Goal: Register for event/course

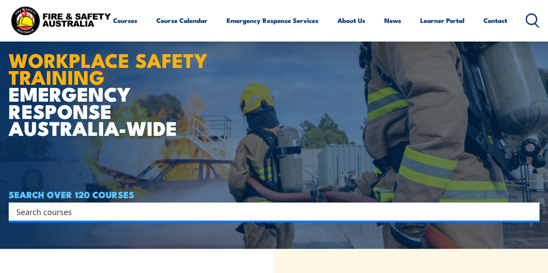
scroll to position [21, 0]
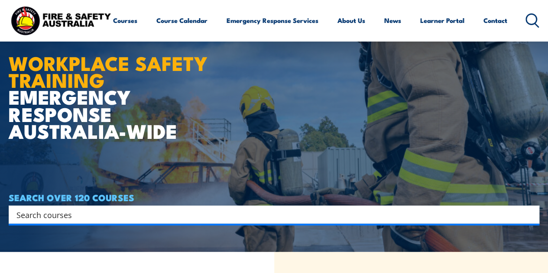
click at [197, 218] on input "Search input" at bounding box center [268, 214] width 504 height 13
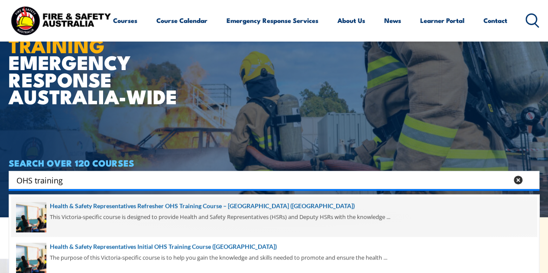
scroll to position [56, 0]
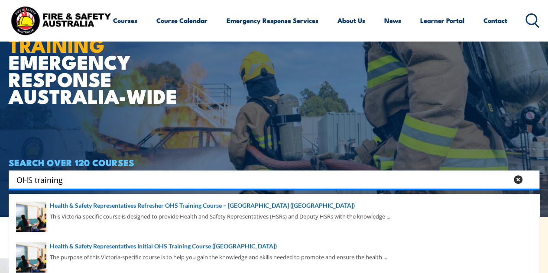
type input "OHS training"
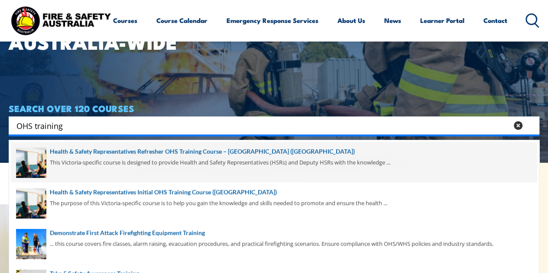
scroll to position [111, 0]
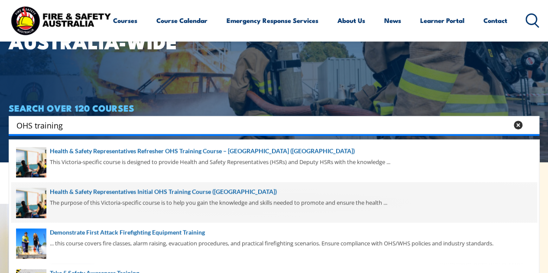
click at [222, 201] on span at bounding box center [273, 202] width 525 height 41
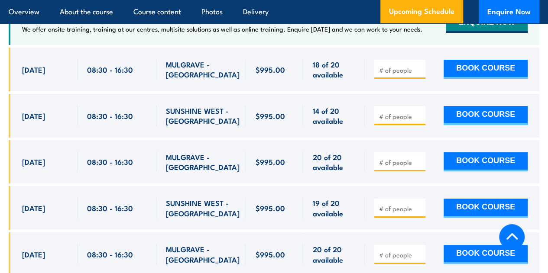
scroll to position [1615, 0]
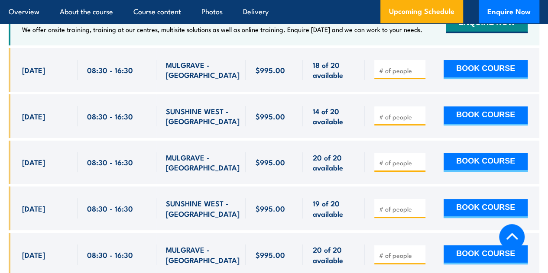
drag, startPoint x: 68, startPoint y: 125, endPoint x: 21, endPoint y: 123, distance: 46.8
click at [21, 123] on div "10 Nov, 2025, 08:30 - 08:30" at bounding box center [43, 116] width 69 height 44
copy span "10 Nov, 2025"
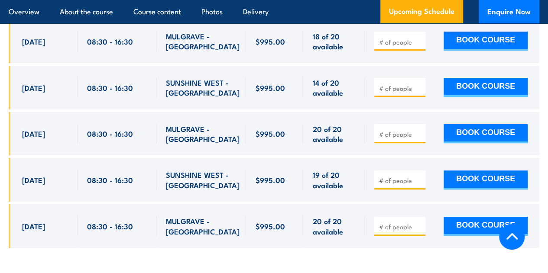
scroll to position [1644, 0]
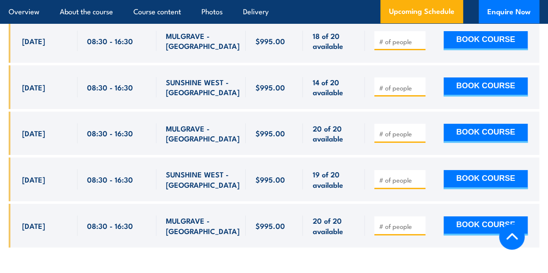
drag, startPoint x: 65, startPoint y: 188, endPoint x: 20, endPoint y: 191, distance: 45.2
click at [20, 191] on div "1 Dec, 2025, 08:30 - 08:30" at bounding box center [43, 180] width 69 height 44
copy span "1 Dec, 2025"
drag, startPoint x: 131, startPoint y: 96, endPoint x: 87, endPoint y: 95, distance: 44.6
click at [87, 92] on span "08:30 - 16:30" at bounding box center [110, 87] width 46 height 10
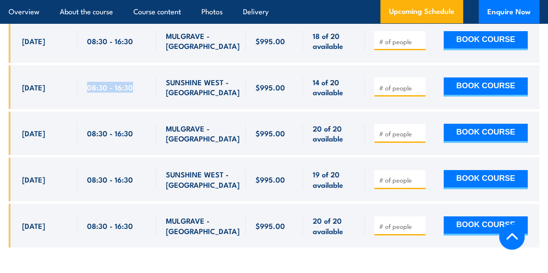
copy span "08:30 - 16:30"
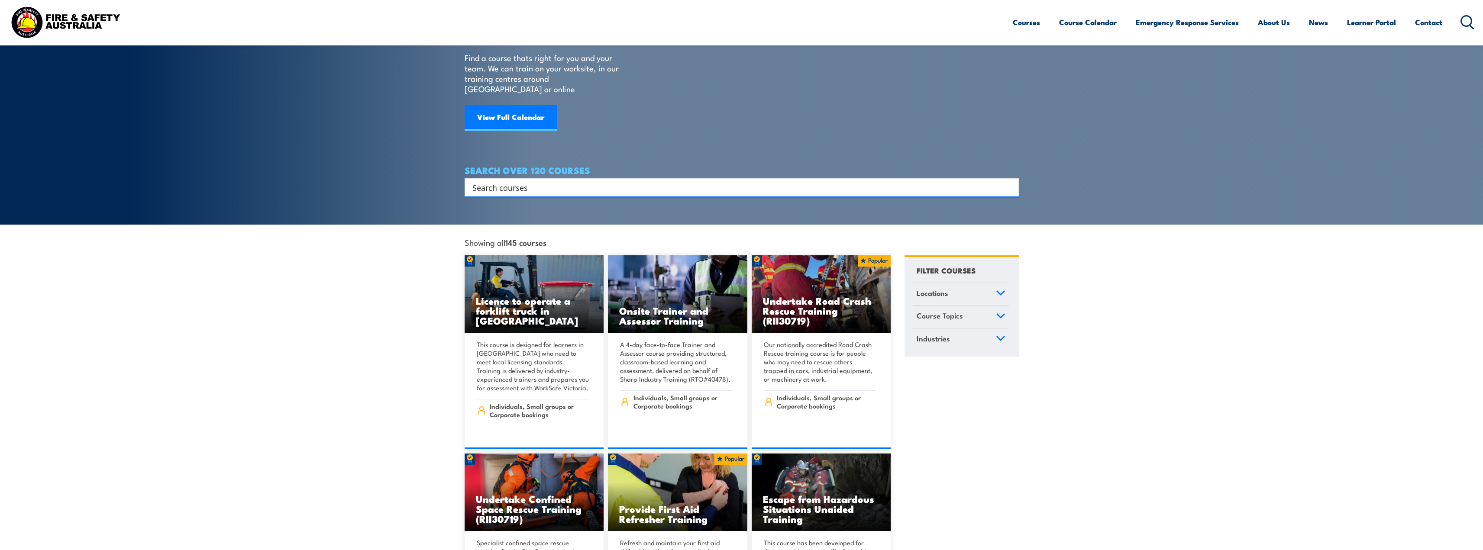
scroll to position [25, 0]
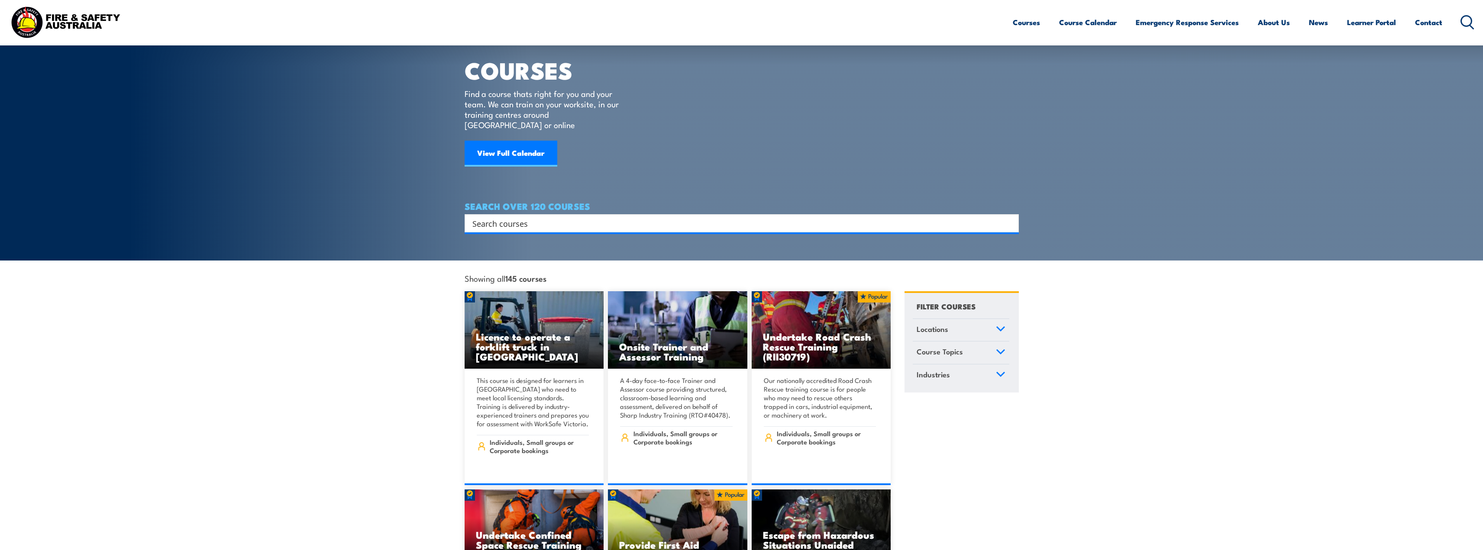
click at [504, 217] on input "Search input" at bounding box center [737, 223] width 528 height 13
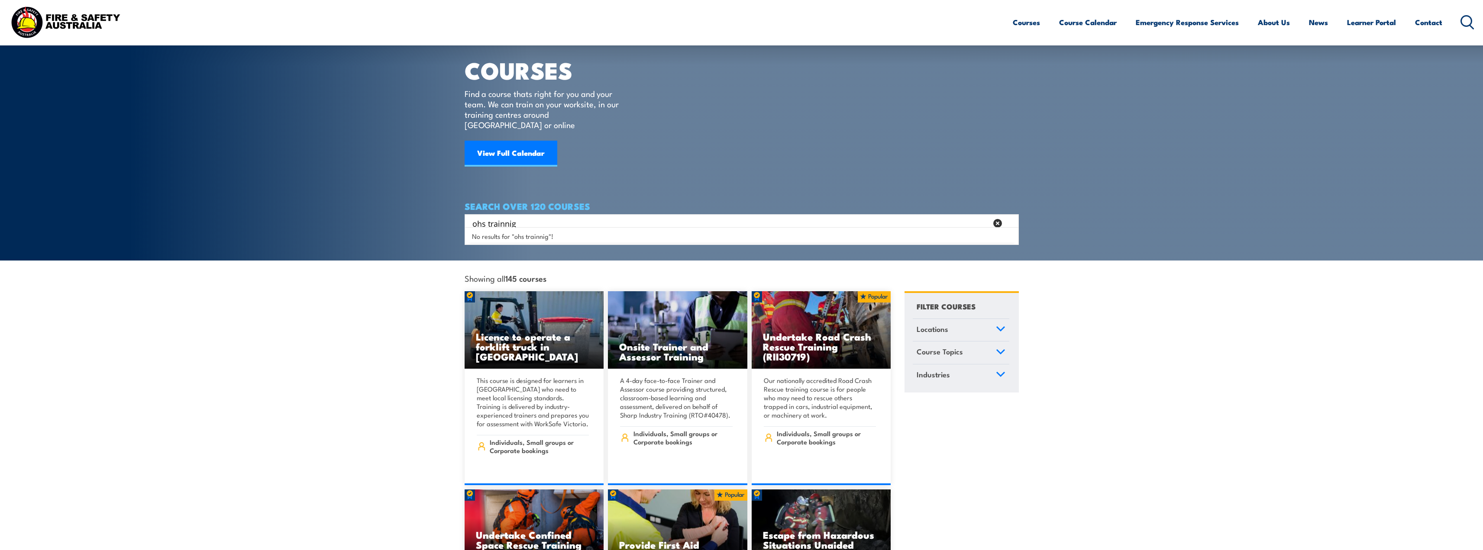
drag, startPoint x: 504, startPoint y: 212, endPoint x: 490, endPoint y: 214, distance: 14.0
click at [490, 217] on input "ohs trainnig" at bounding box center [730, 223] width 515 height 13
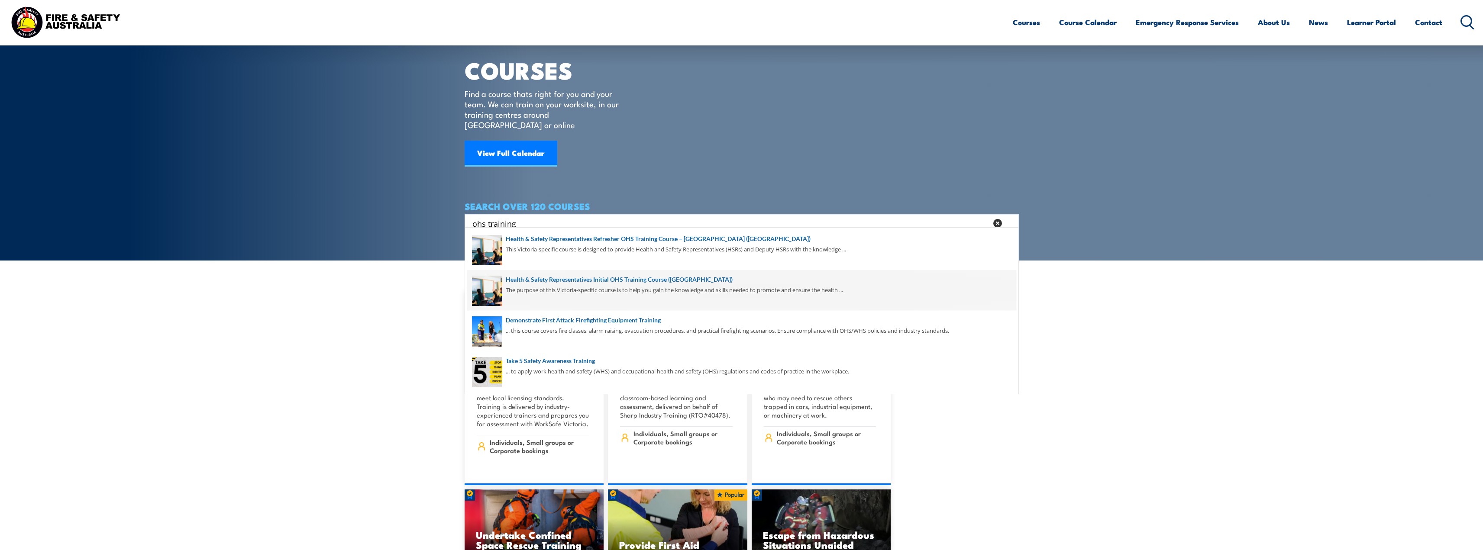
type input "ohs training"
click at [564, 277] on span at bounding box center [741, 290] width 549 height 41
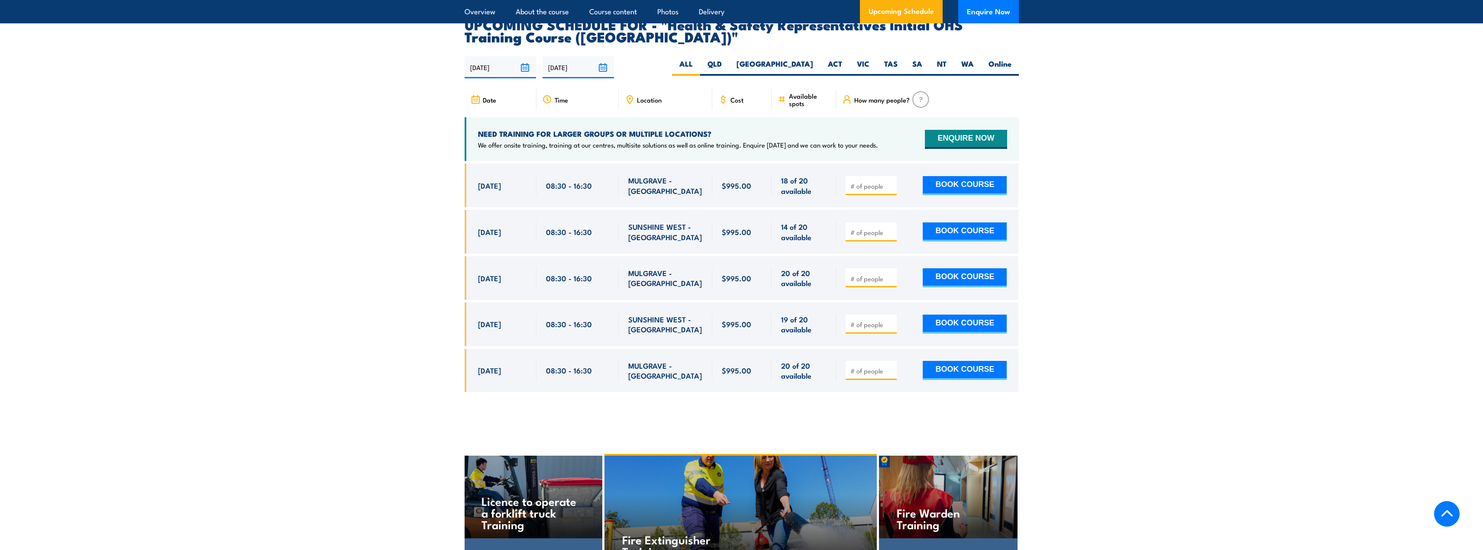
scroll to position [1500, 0]
